Goal: Task Accomplishment & Management: Complete application form

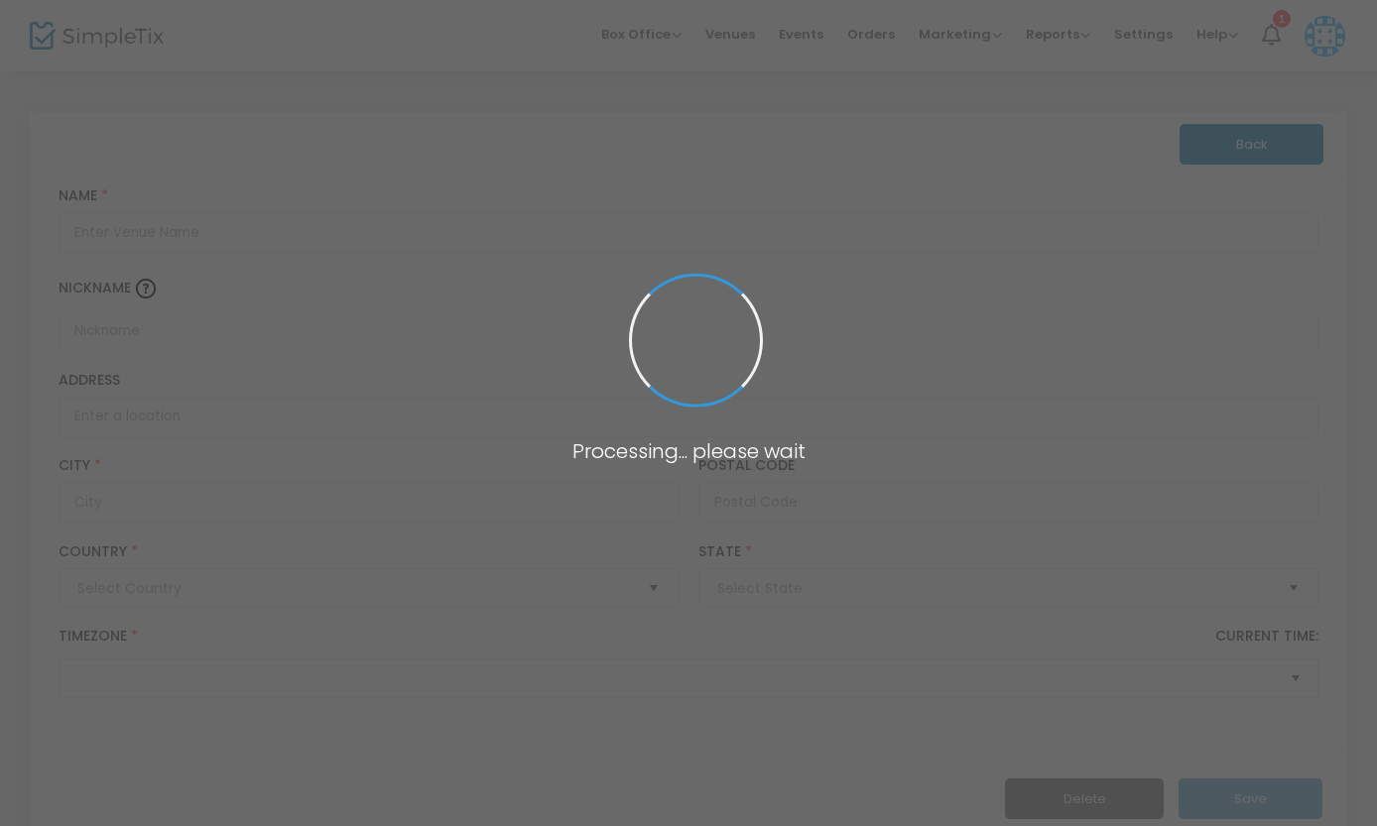
type input "[GEOGRAPHIC_DATA]"
type input "[PERSON_NAME] Theatre at the [GEOGRAPHIC_DATA]"
type input "American Theatre of [GEOGRAPHIC_DATA][PERSON_NAME]"
type input "[STREET_ADDRESS]"
type input "[US_STATE]"
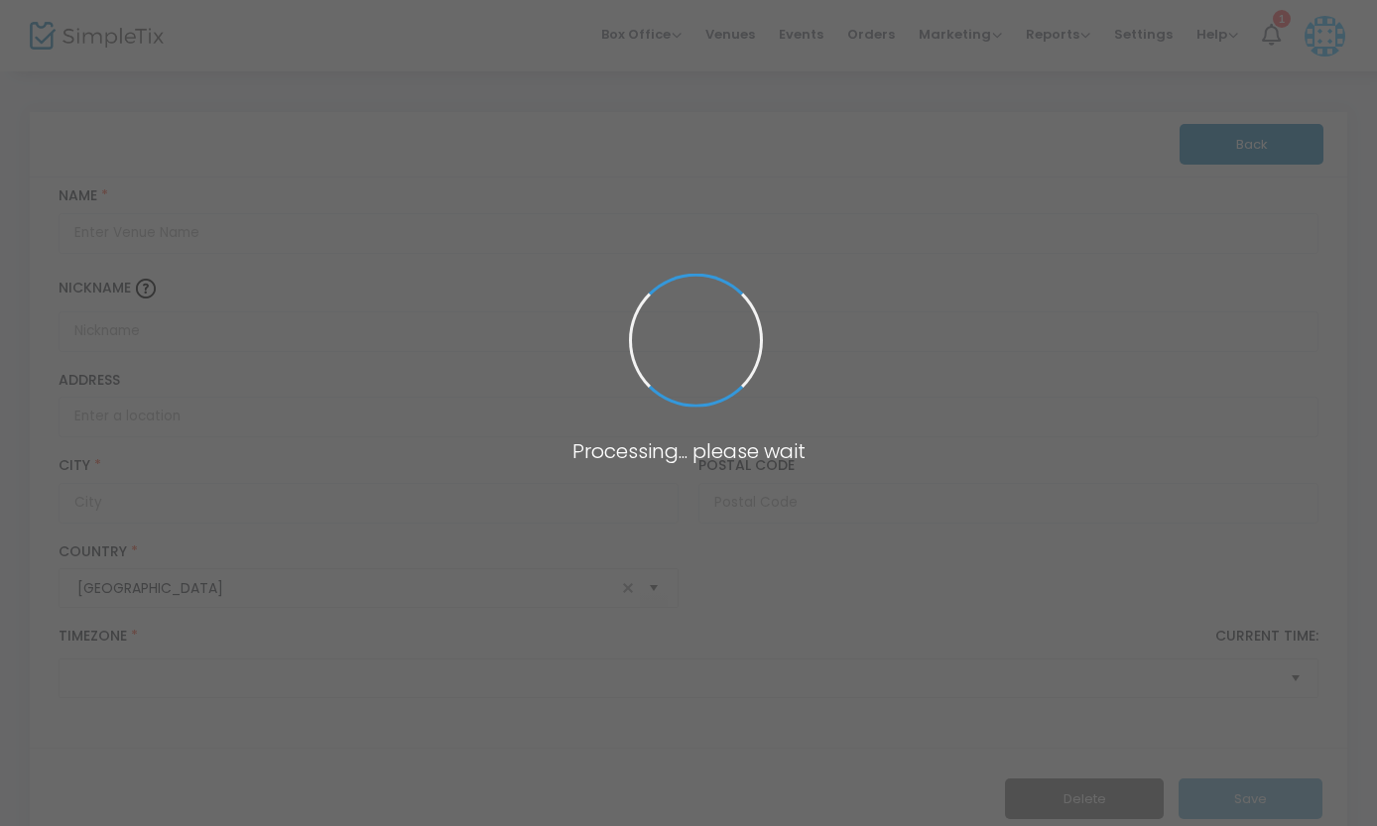
type input "10019"
type input "[GEOGRAPHIC_DATA]"
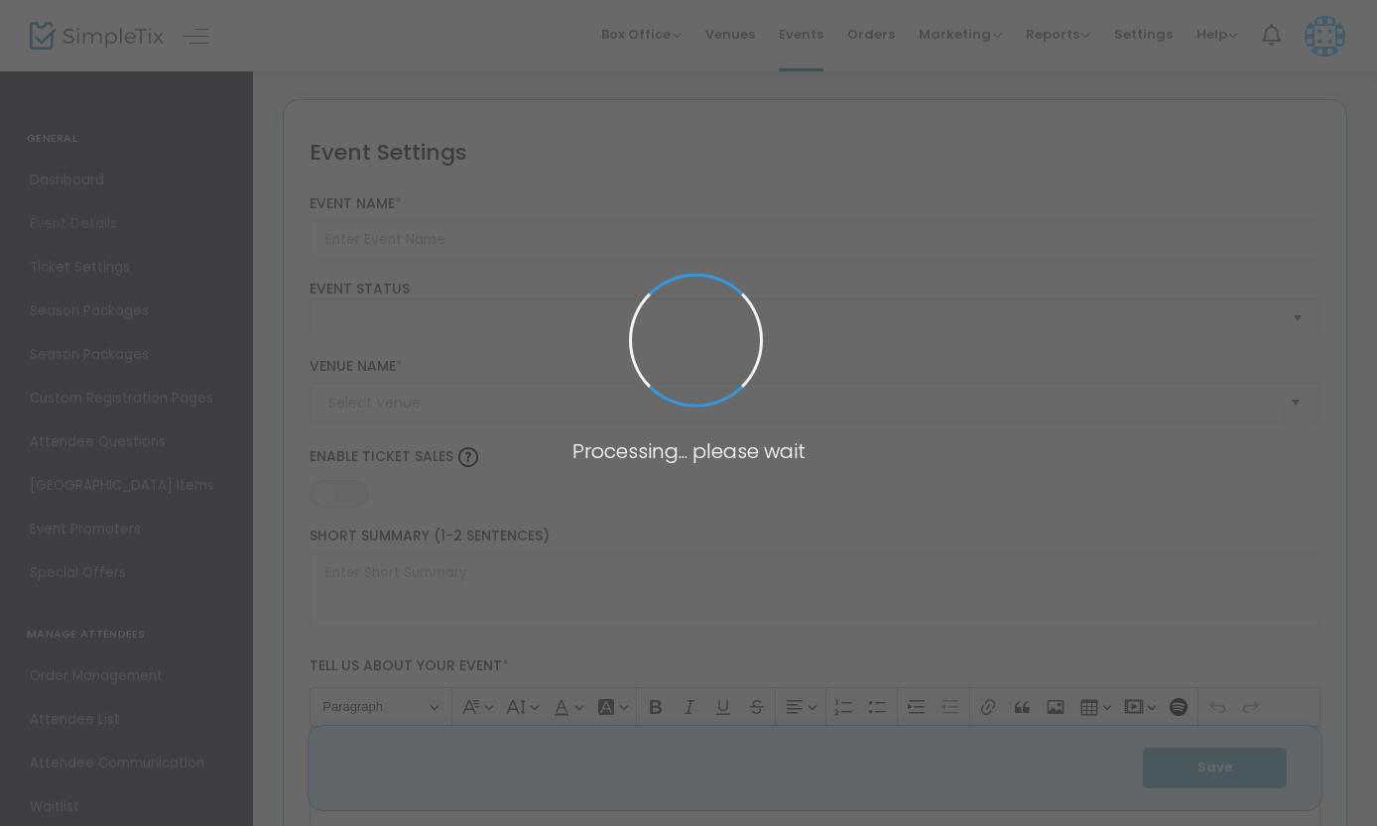
type input "[PERSON_NAME] and the Deep Blue Sea [US_STATE][GEOGRAPHIC_DATA], [US_STATE]"
type textarea "This production of the play was first performed in [GEOGRAPHIC_DATA], [US_STATE…"
type input "8.875 %"
type input "Buy Tickets"
checkbox input "true"
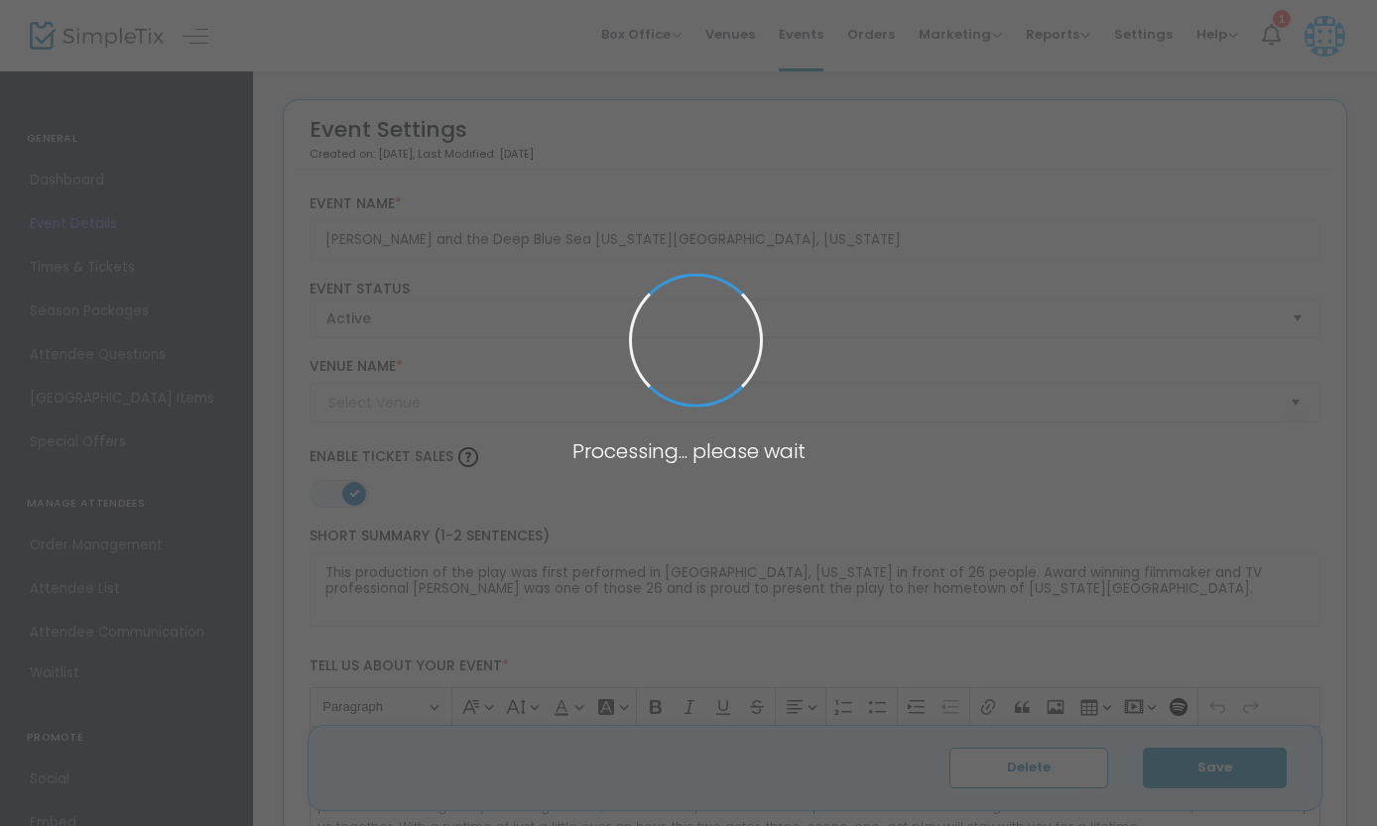
type input "[PERSON_NAME] Theatre at the [GEOGRAPHIC_DATA] (American Theatre of [GEOGRAPHIC…"
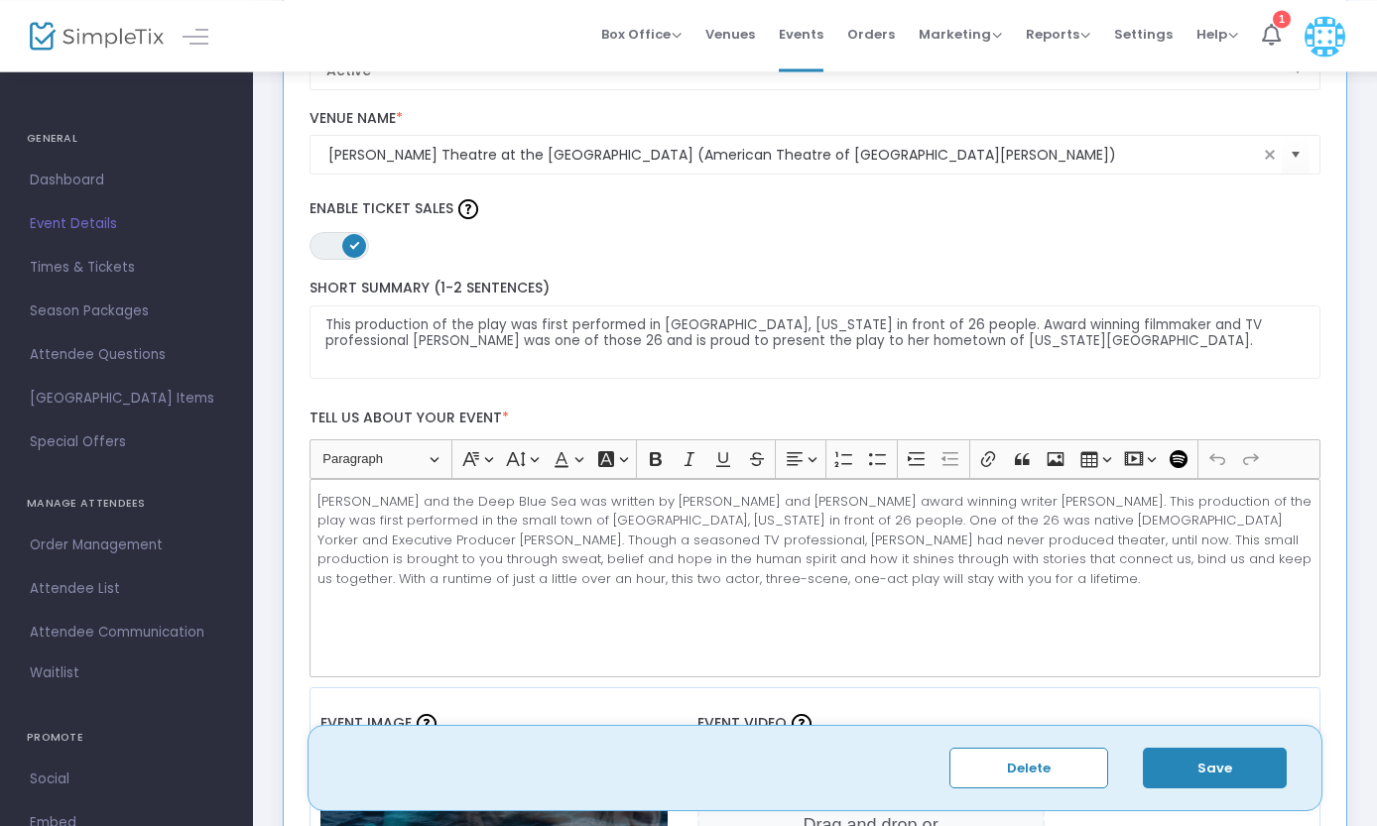
scroll to position [286, 0]
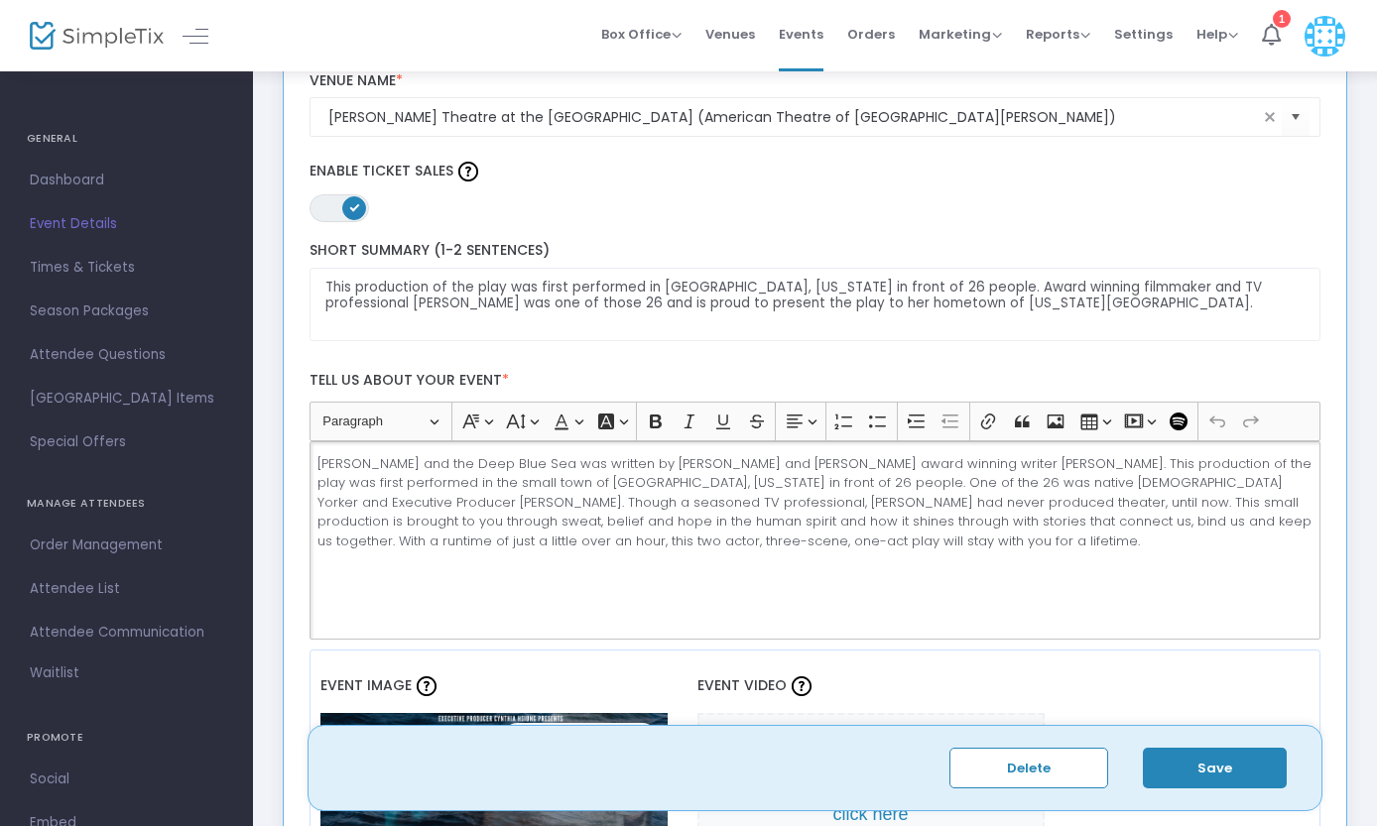
click at [770, 549] on p "[PERSON_NAME] and the Deep Blue Sea was written by [PERSON_NAME] and [PERSON_NA…" at bounding box center [814, 502] width 994 height 97
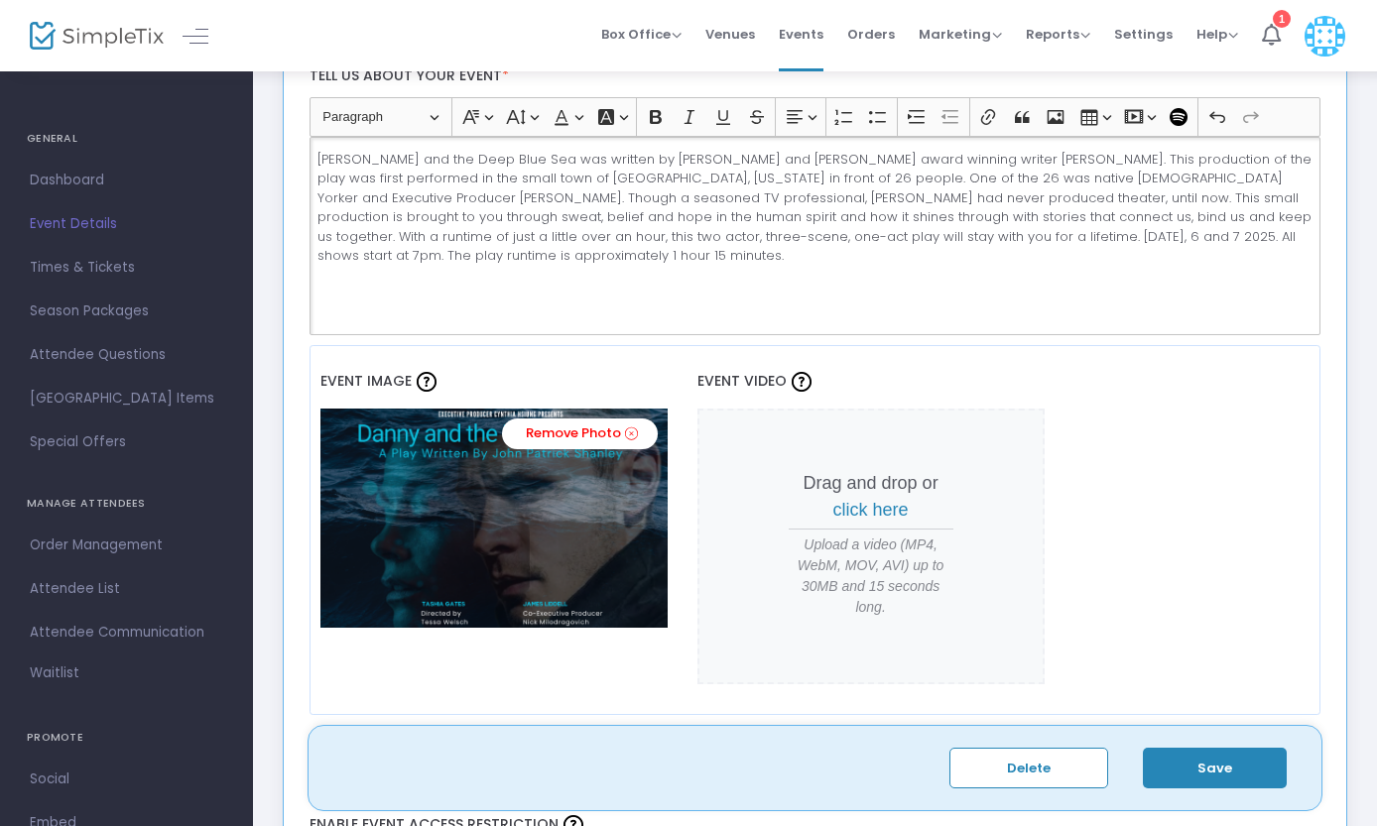
scroll to position [635, 0]
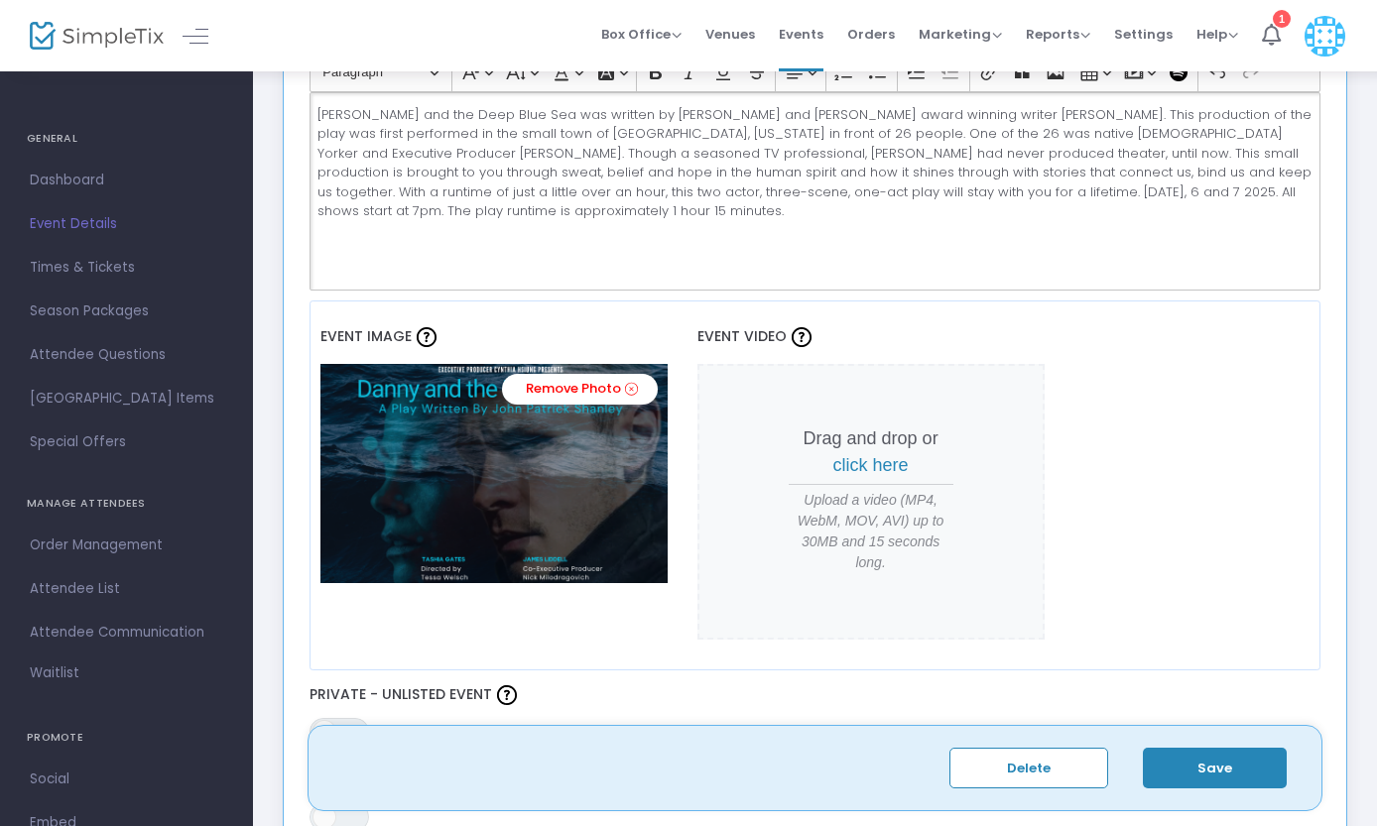
click at [1196, 765] on button "Save" at bounding box center [1215, 768] width 144 height 41
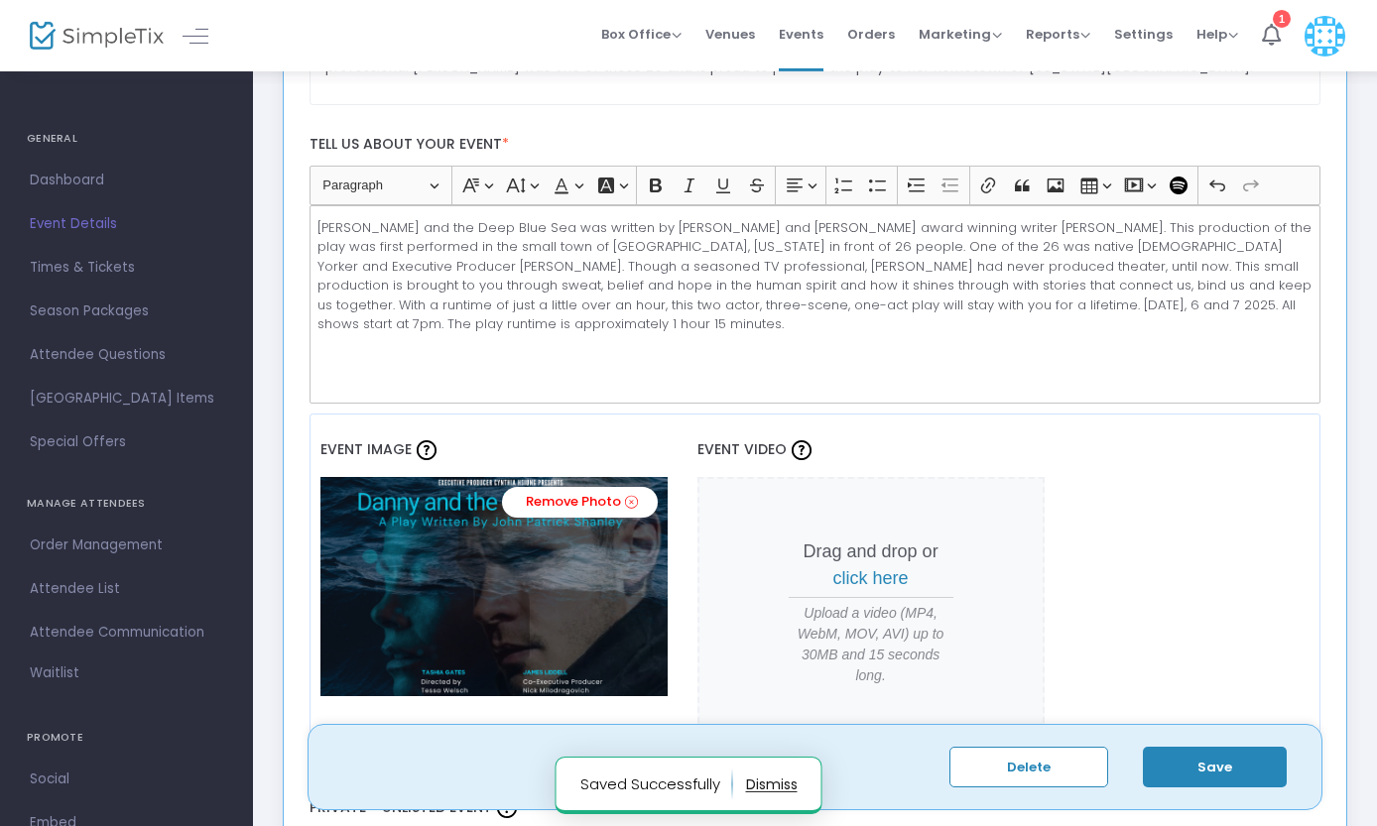
scroll to position [460, 0]
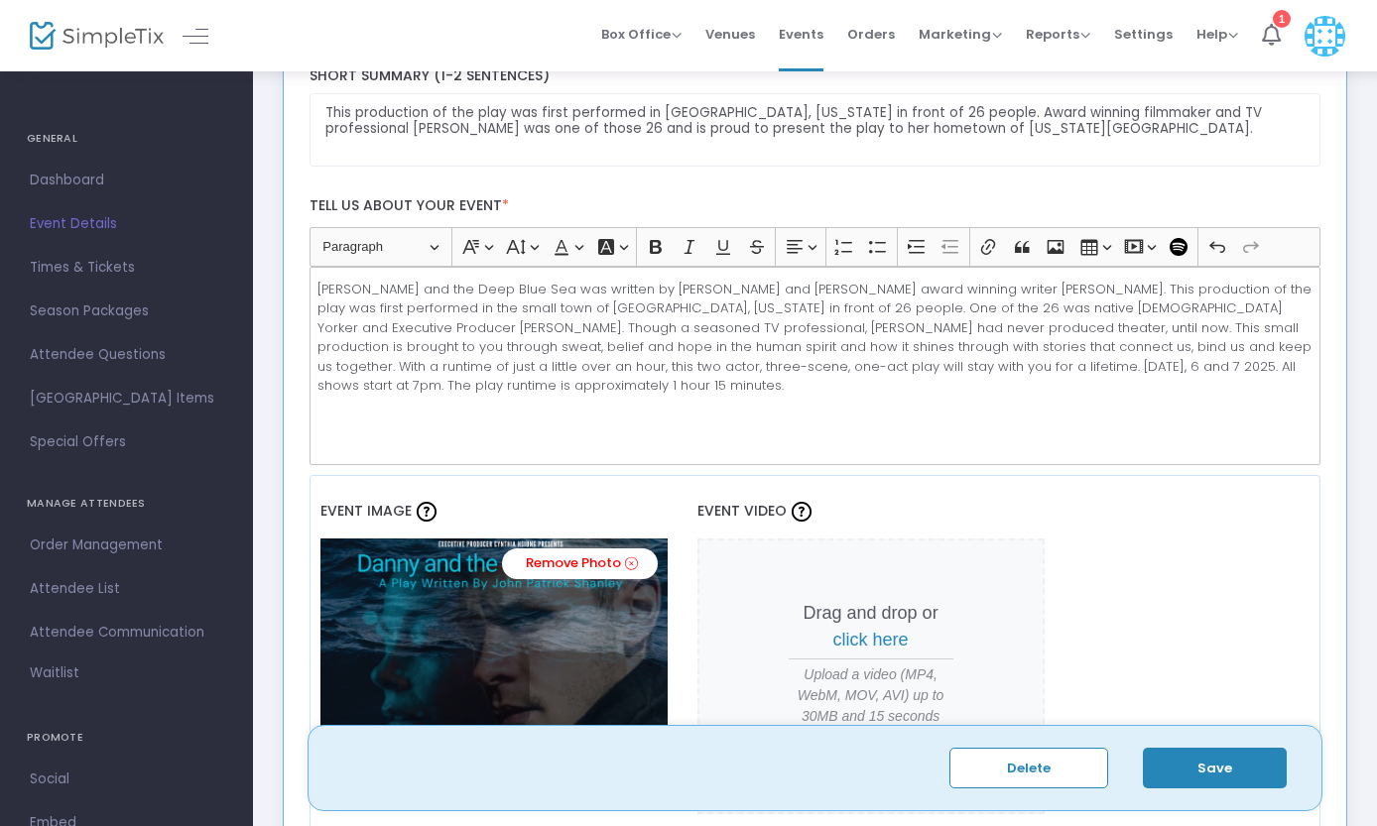
click at [816, 377] on p "[PERSON_NAME] and the Deep Blue Sea was written by [PERSON_NAME] and [PERSON_NA…" at bounding box center [814, 338] width 994 height 116
click at [735, 392] on p "[PERSON_NAME] and the Deep Blue Sea was written by [PERSON_NAME] and [PERSON_NA…" at bounding box center [814, 338] width 994 height 116
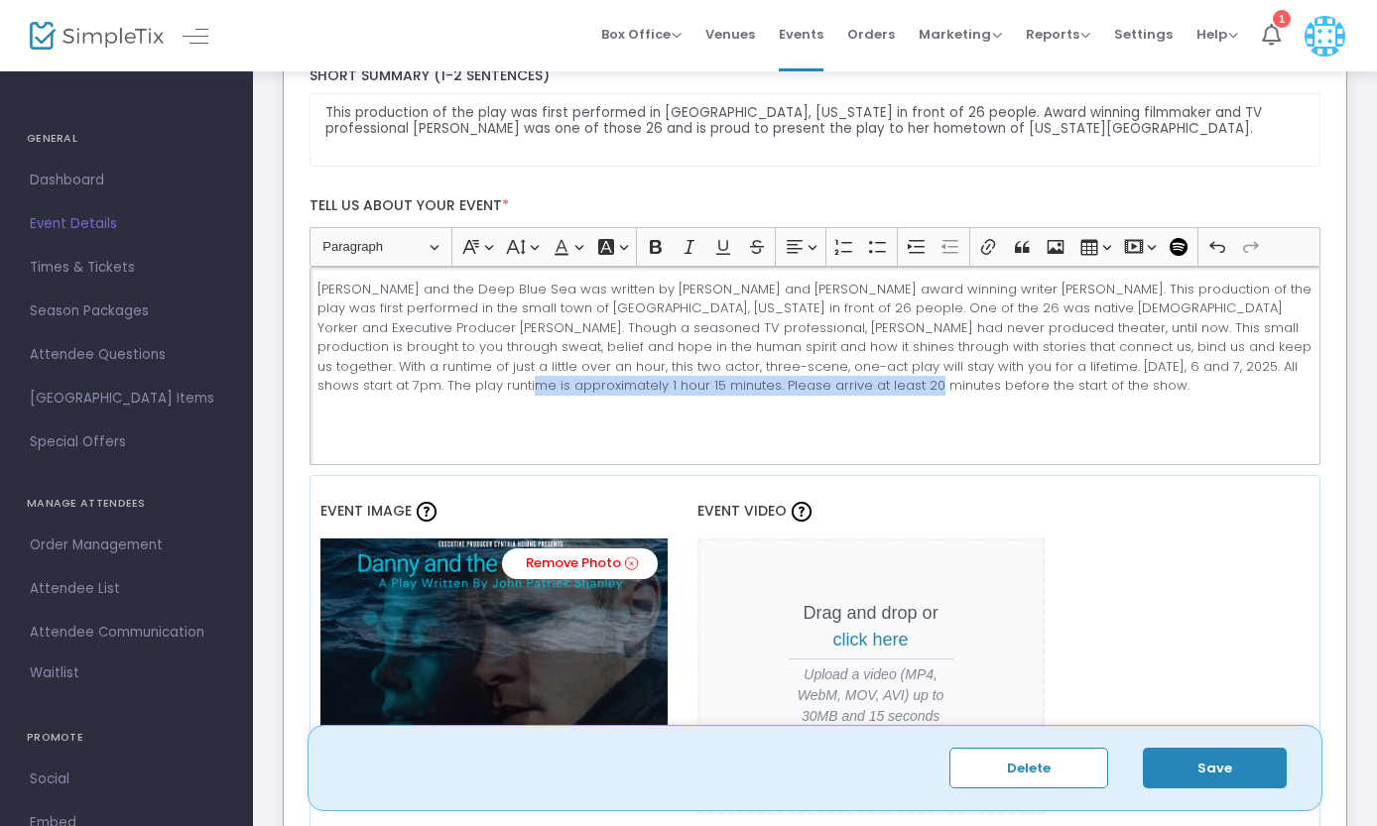
drag, startPoint x: 772, startPoint y: 395, endPoint x: 376, endPoint y: 395, distance: 395.7
click at [376, 395] on p "[PERSON_NAME] and the Deep Blue Sea was written by [PERSON_NAME] and [PERSON_NA…" at bounding box center [814, 338] width 994 height 116
